Goal: Manage account settings

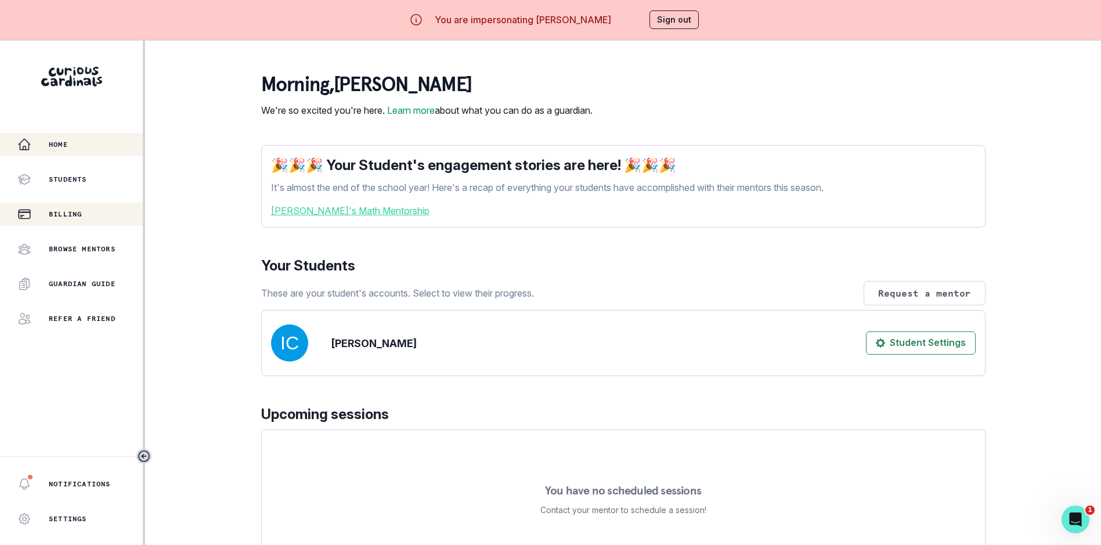
click at [51, 212] on p "Billing" at bounding box center [65, 214] width 33 height 9
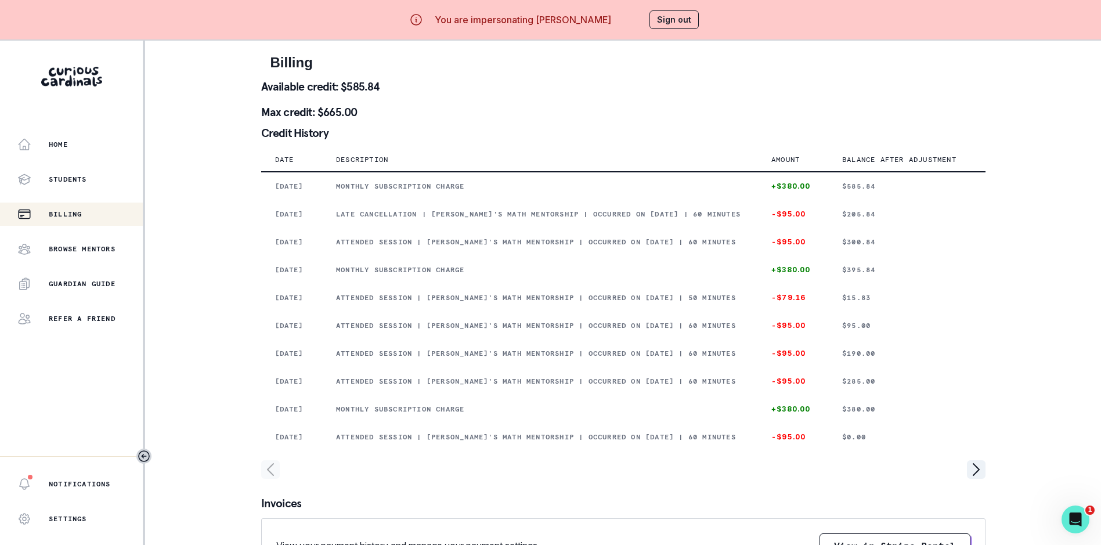
click at [682, 21] on button "Sign out" at bounding box center [674, 19] width 49 height 19
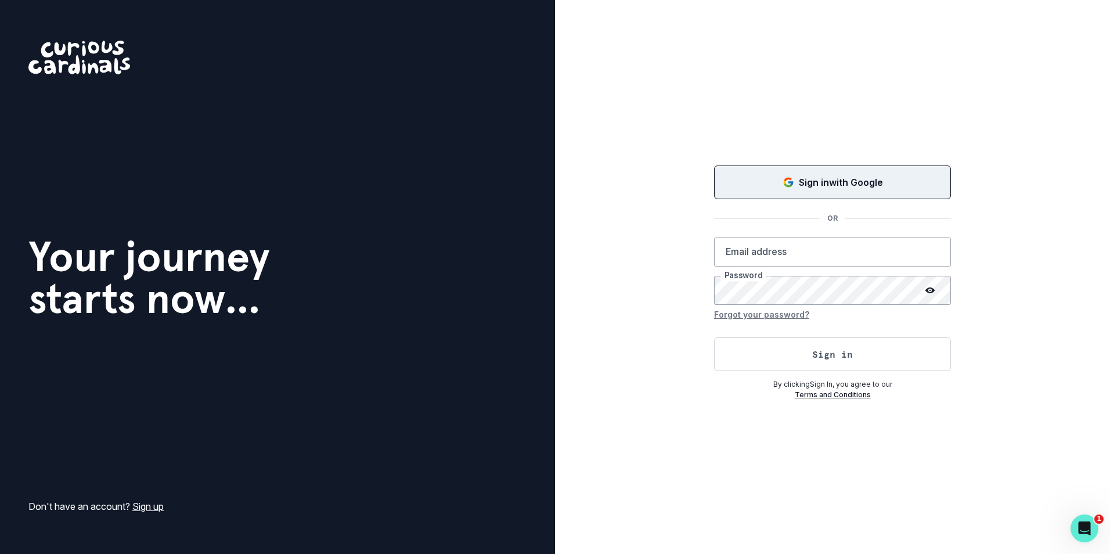
click at [796, 177] on div "Sign in with Google" at bounding box center [832, 182] width 208 height 14
